Goal: Task Accomplishment & Management: Use online tool/utility

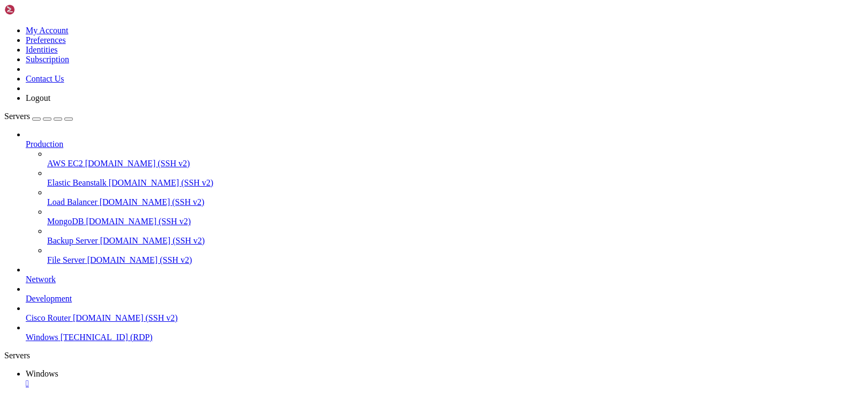
drag, startPoint x: 280, startPoint y: 528, endPoint x: 118, endPoint y: 518, distance: 162.2
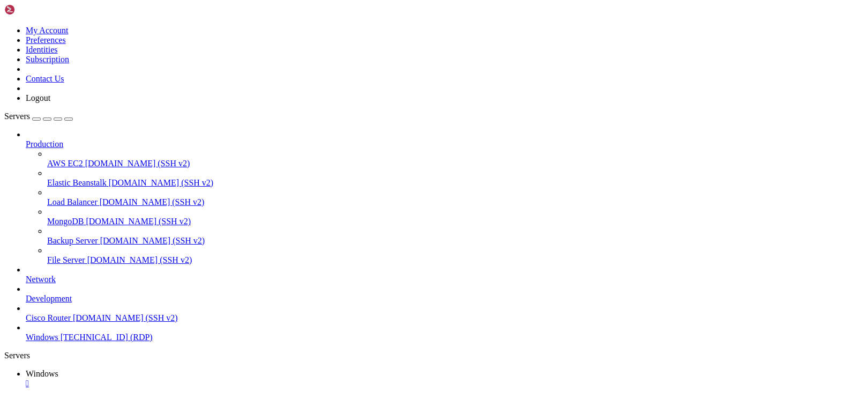
drag, startPoint x: 698, startPoint y: 660, endPoint x: 425, endPoint y: 659, distance: 273.4
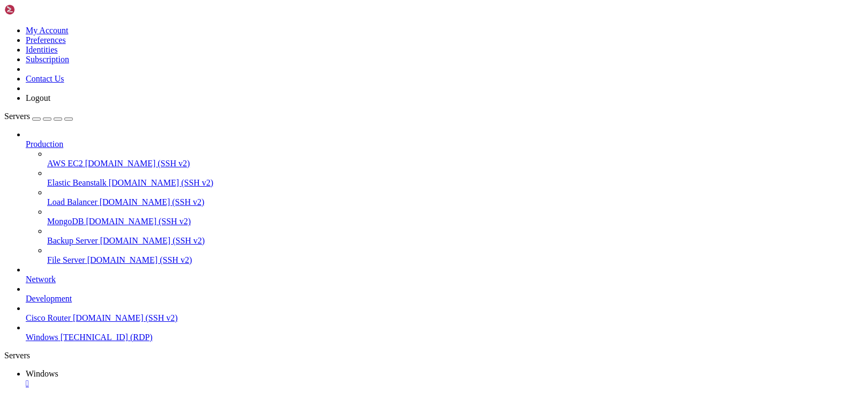
drag, startPoint x: 89, startPoint y: 803, endPoint x: 108, endPoint y: 798, distance: 19.2
drag, startPoint x: 120, startPoint y: 802, endPoint x: 136, endPoint y: 802, distance: 16.6
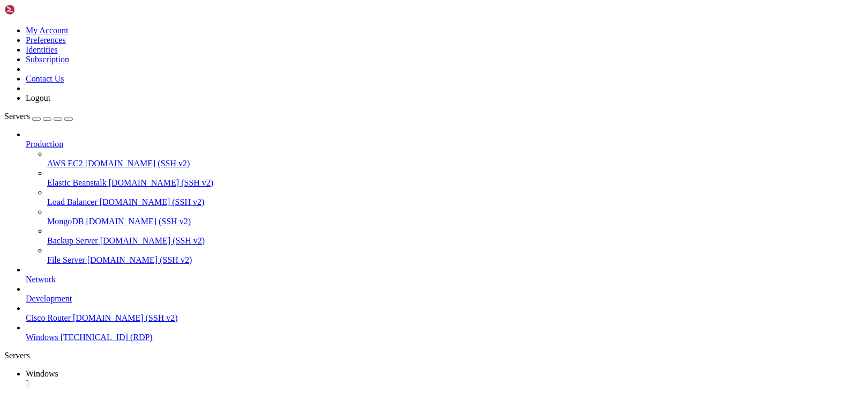
drag, startPoint x: 88, startPoint y: 478, endPoint x: 659, endPoint y: 507, distance: 572.3
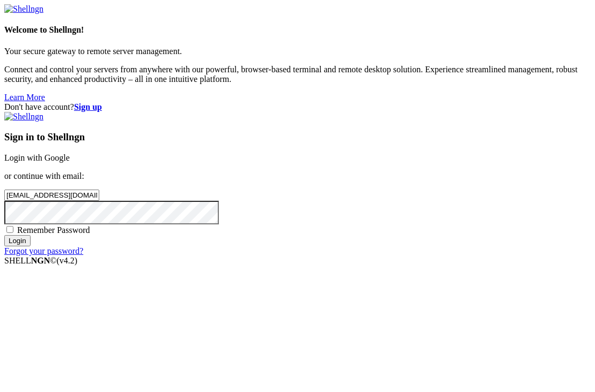
click at [31, 247] on input "Login" at bounding box center [17, 240] width 26 height 11
